Goal: Transaction & Acquisition: Purchase product/service

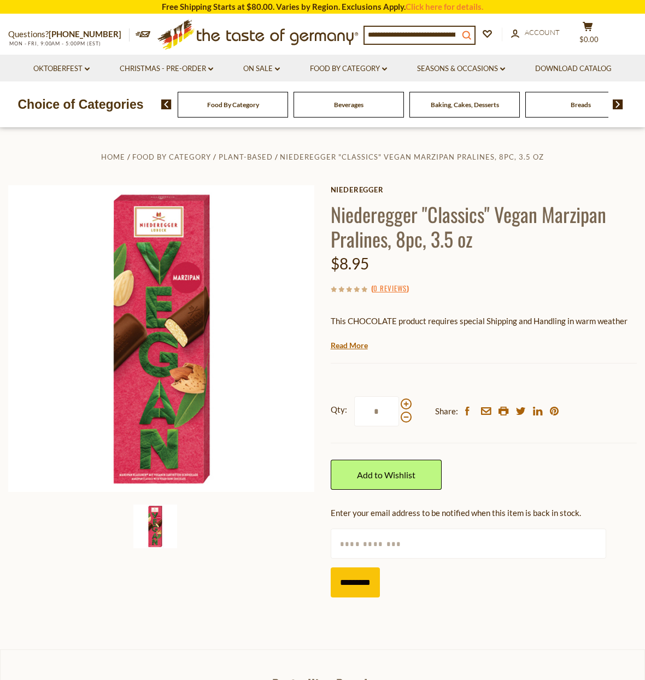
click at [471, 34] on icon "search_icon" at bounding box center [466, 35] width 9 height 9
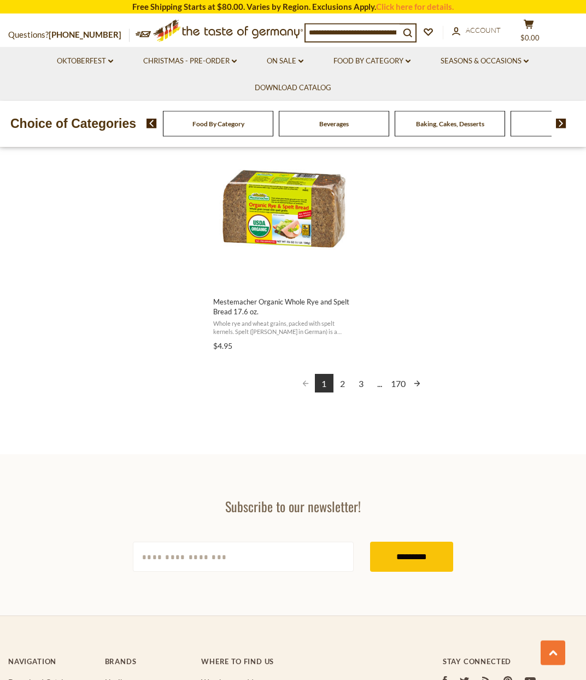
scroll to position [2006, 0]
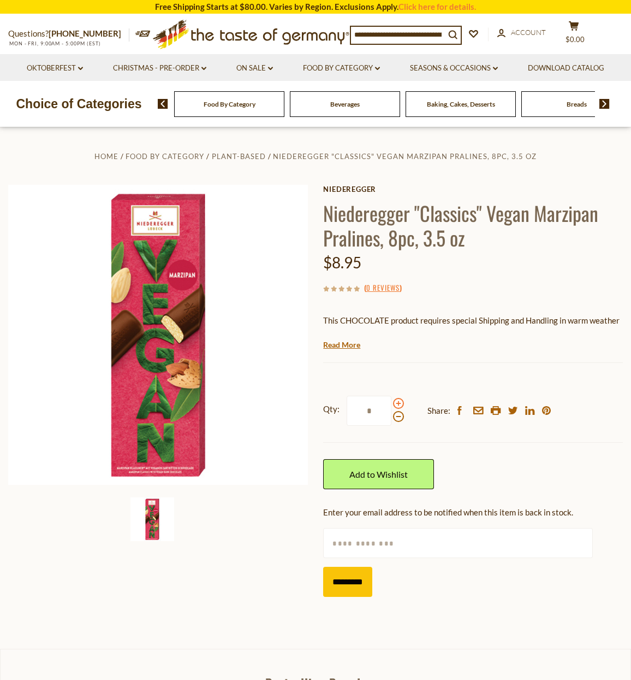
click at [398, 404] on span at bounding box center [398, 403] width 11 height 11
click at [392, 404] on input "*" at bounding box center [369, 410] width 45 height 30
click at [397, 418] on span at bounding box center [398, 416] width 11 height 11
click at [392, 418] on input "*" at bounding box center [369, 410] width 45 height 30
click at [398, 405] on span at bounding box center [398, 403] width 11 height 11
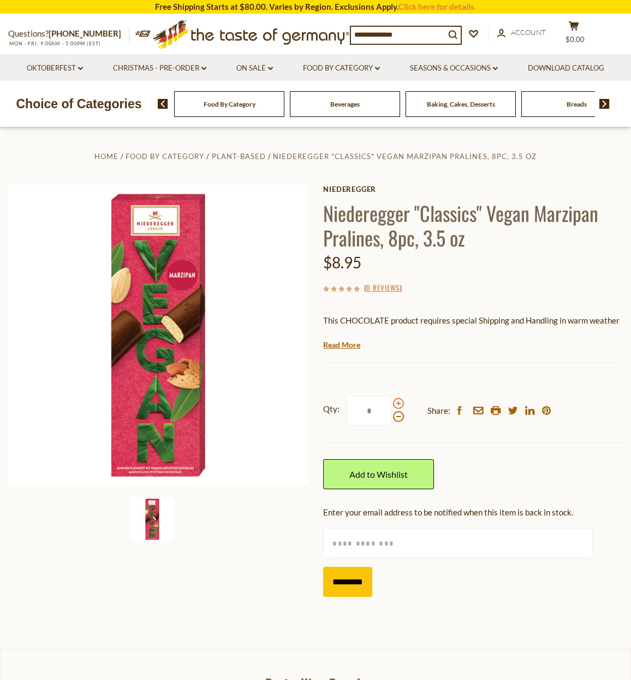
click at [392, 405] on input "*" at bounding box center [369, 410] width 45 height 30
click at [399, 418] on span at bounding box center [398, 416] width 11 height 11
click at [392, 418] on input "*" at bounding box center [369, 410] width 45 height 30
type input "*"
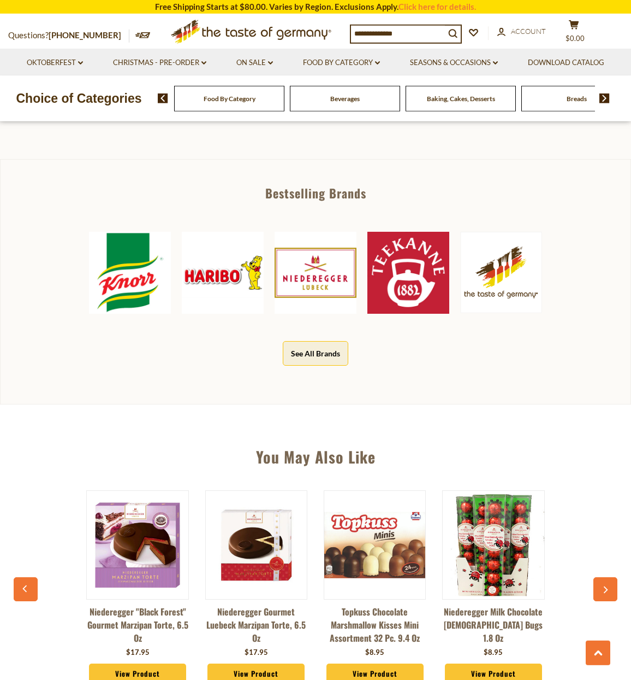
scroll to position [167, 0]
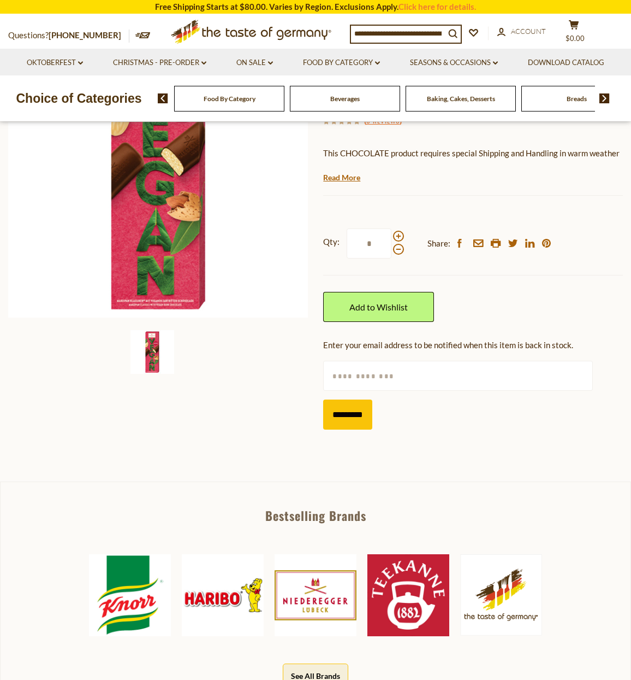
click at [356, 374] on input "text" at bounding box center [458, 376] width 270 height 30
type input "**********"
click at [349, 414] on input "*********" at bounding box center [347, 414] width 49 height 30
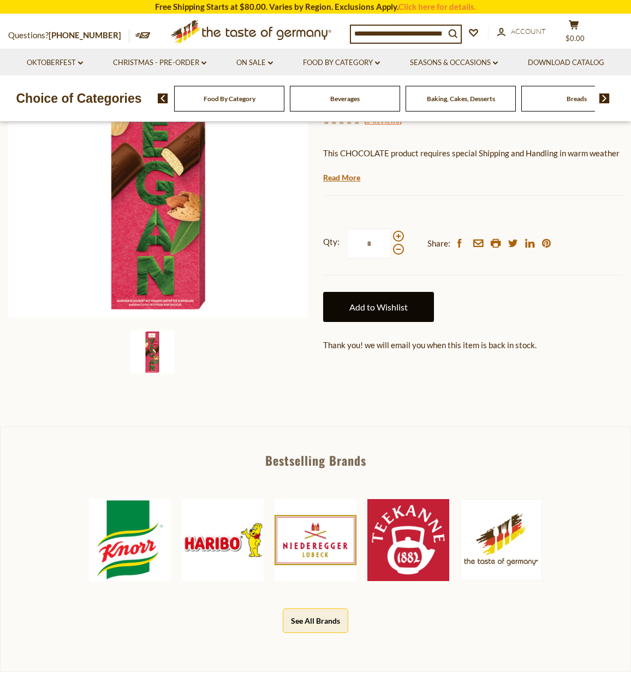
click at [355, 309] on link "Add to Wishlist" at bounding box center [378, 307] width 111 height 30
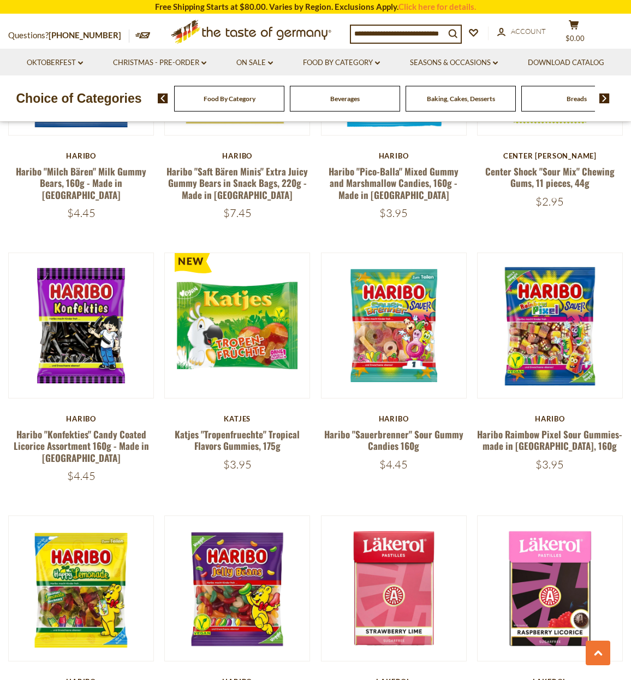
scroll to position [2545, 0]
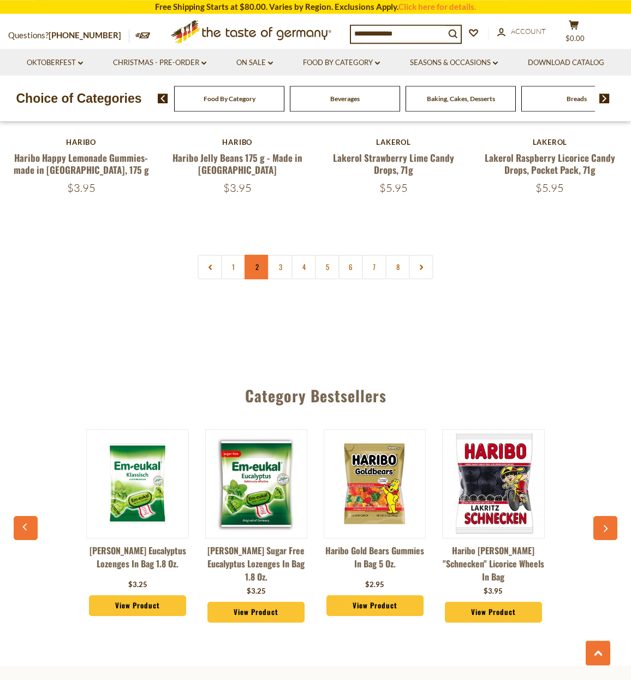
click at [253, 255] on link "2" at bounding box center [257, 267] width 25 height 25
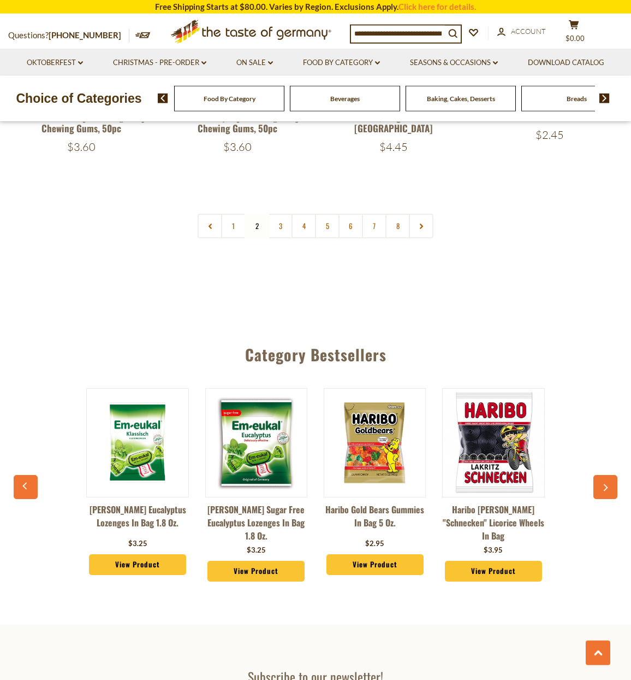
scroll to position [2572, 0]
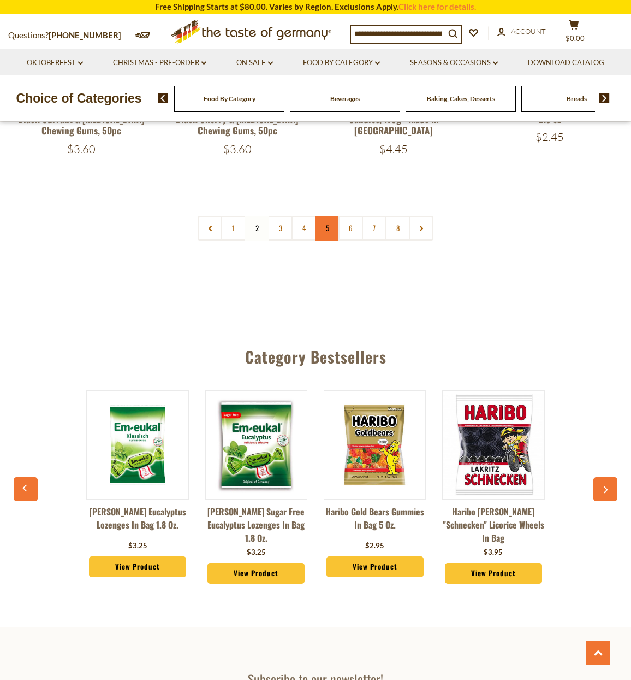
click at [322, 216] on link "5" at bounding box center [327, 228] width 25 height 25
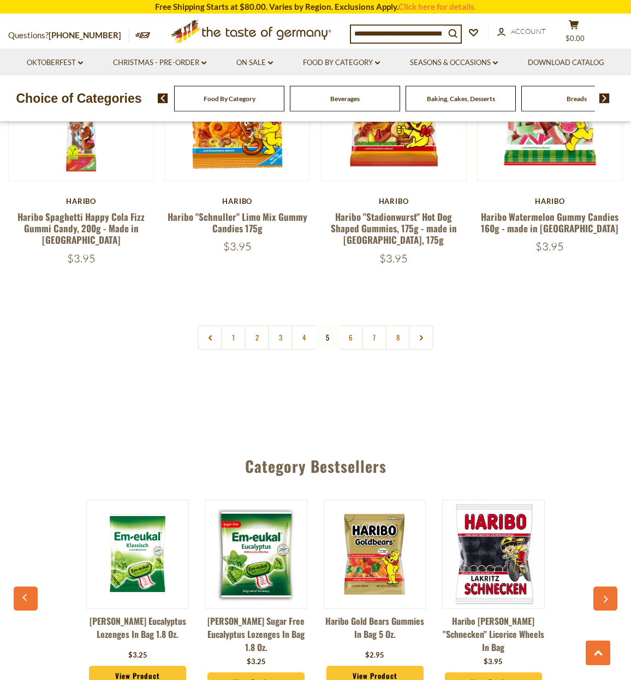
scroll to position [2361, 0]
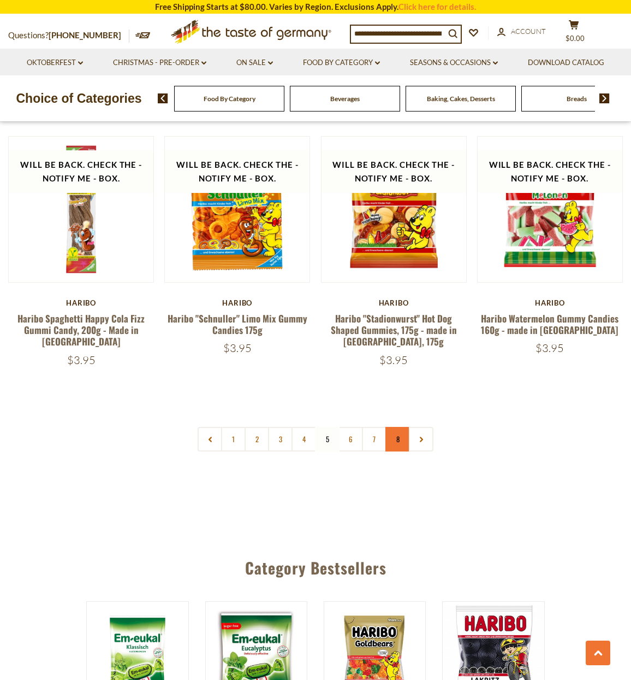
click at [397, 427] on link "8" at bounding box center [398, 439] width 25 height 25
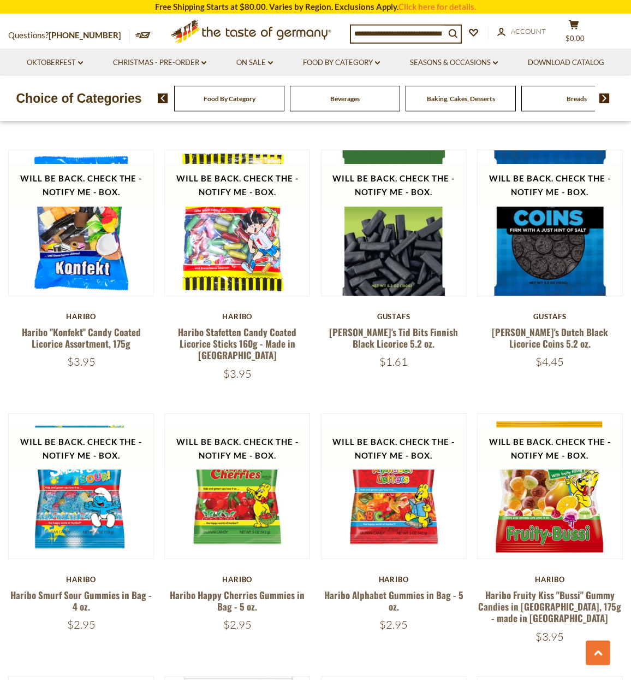
scroll to position [1024, 0]
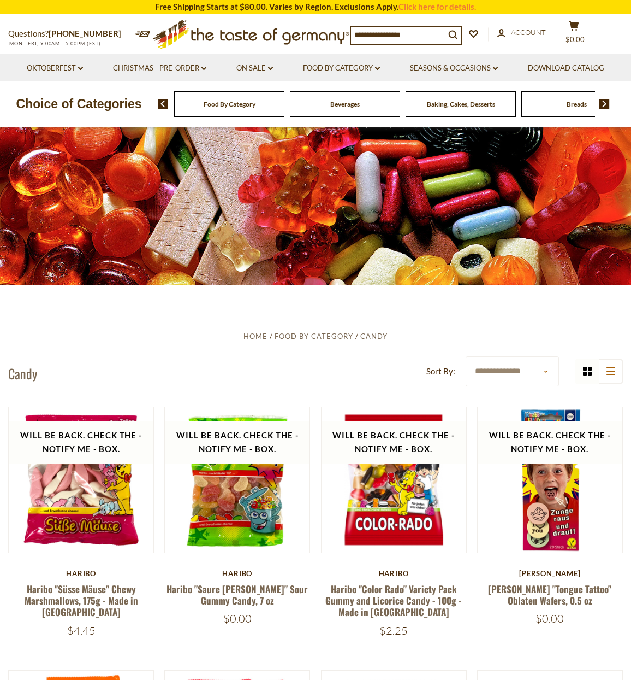
scroll to position [1024, 0]
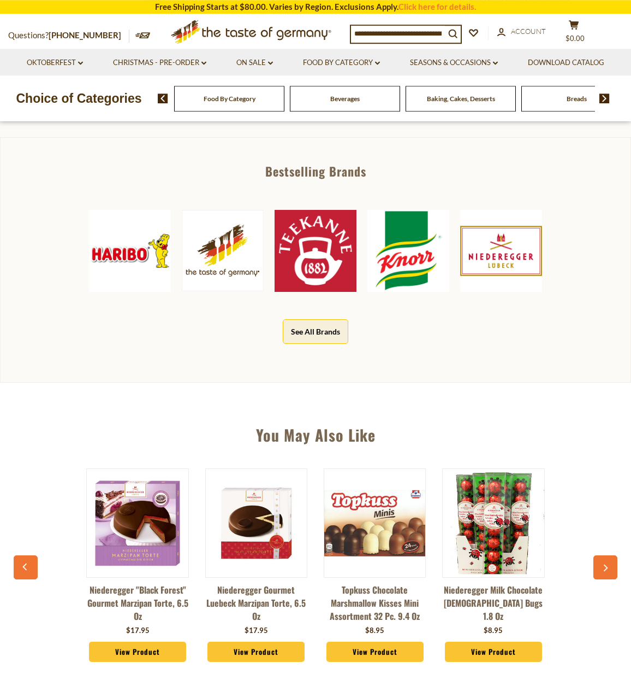
scroll to position [501, 0]
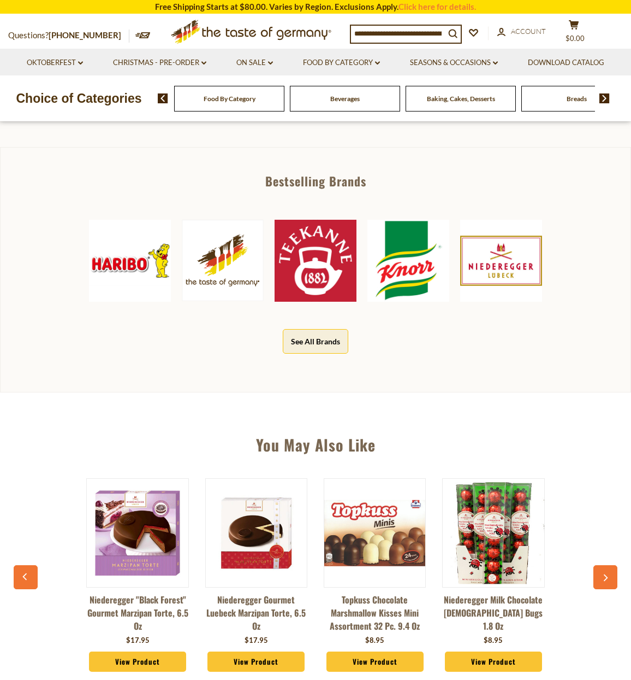
click at [507, 269] on img at bounding box center [501, 261] width 82 height 82
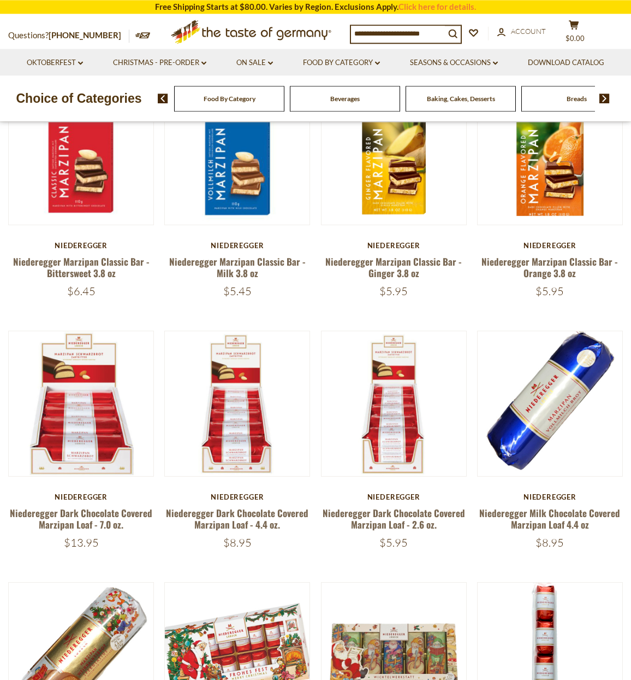
scroll to position [669, 0]
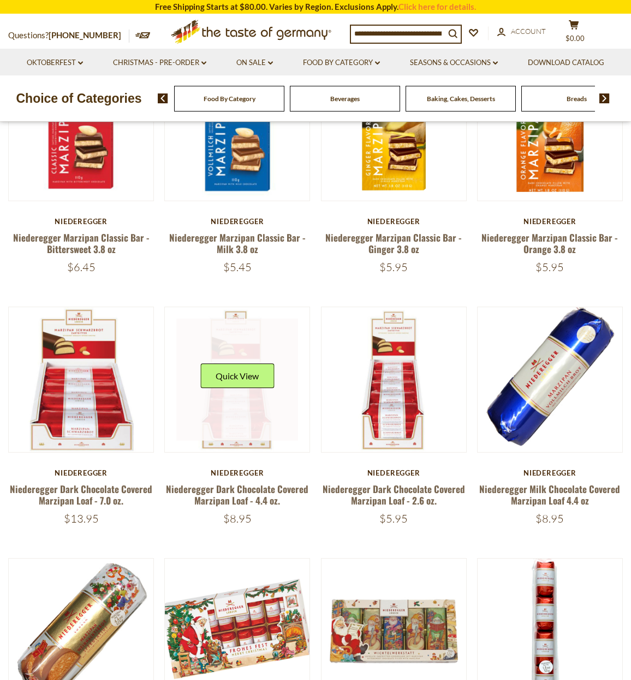
click at [249, 426] on link at bounding box center [237, 379] width 122 height 122
